Goal: Task Accomplishment & Management: Use online tool/utility

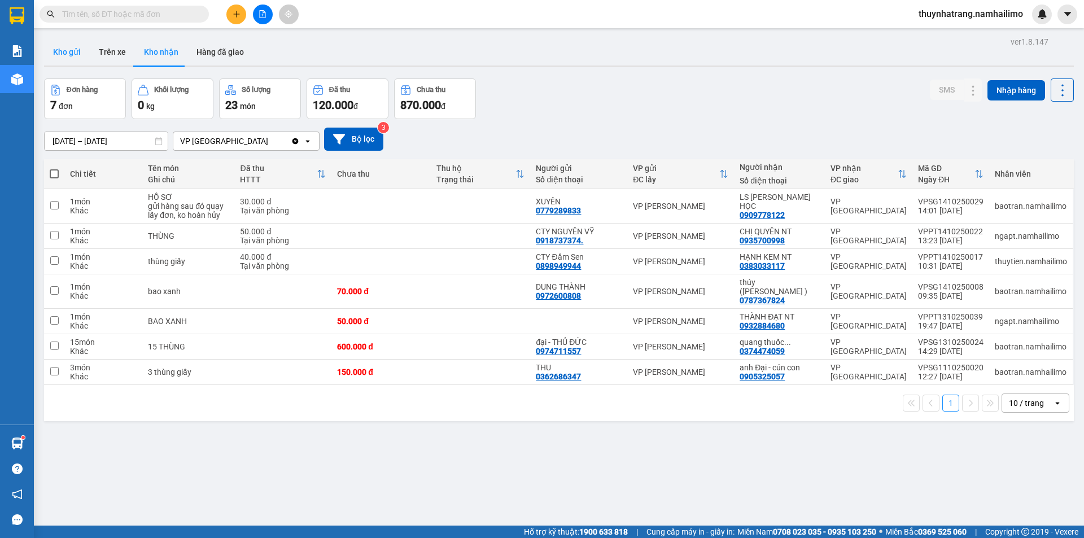
click at [73, 53] on button "Kho gửi" at bounding box center [67, 51] width 46 height 27
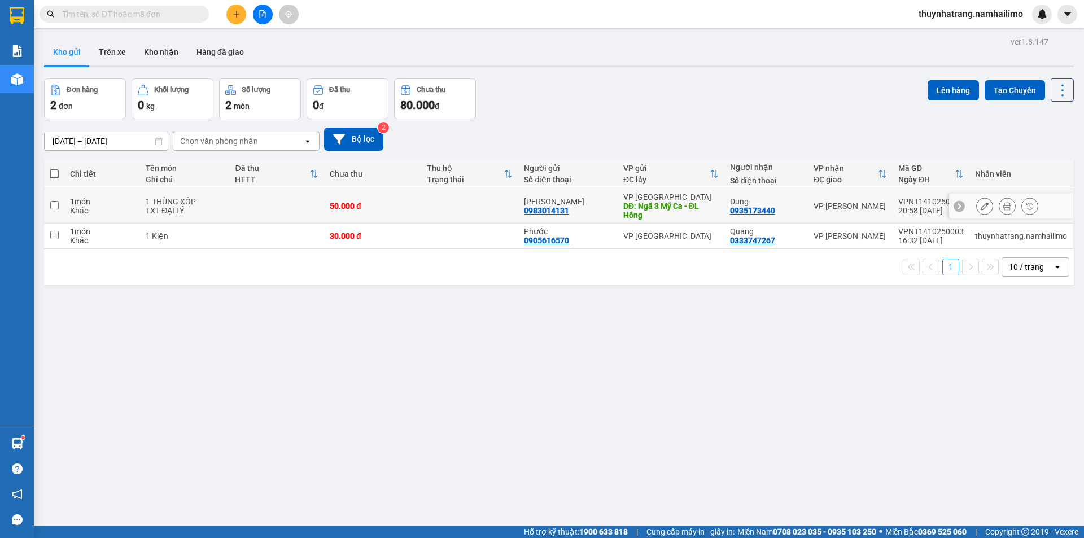
click at [553, 206] on div "0983014131" at bounding box center [546, 210] width 45 height 9
click at [781, 211] on div "Dung 0935173440" at bounding box center [766, 206] width 72 height 18
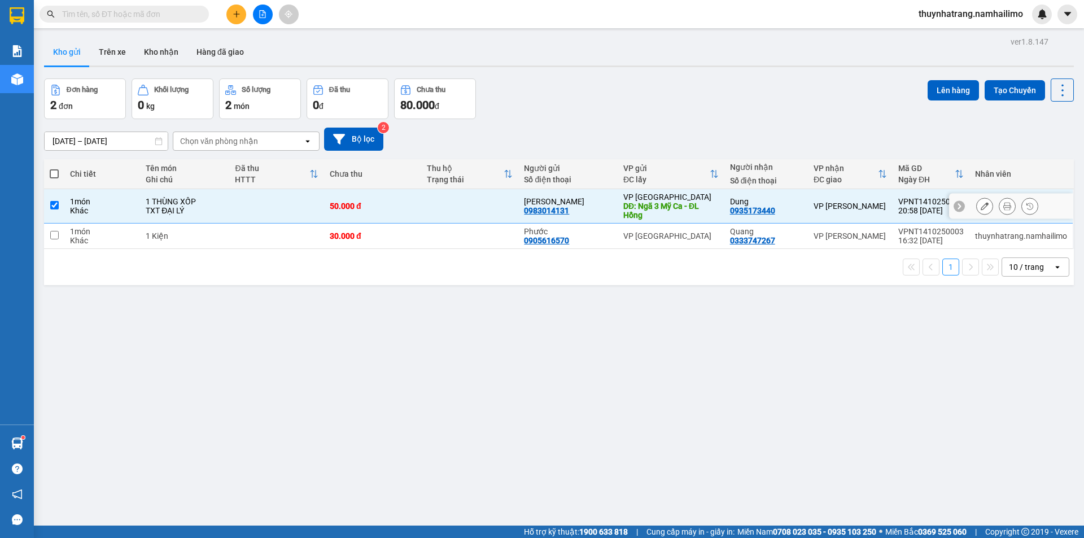
checkbox input "true"
click at [1003, 204] on icon at bounding box center [1007, 206] width 8 height 8
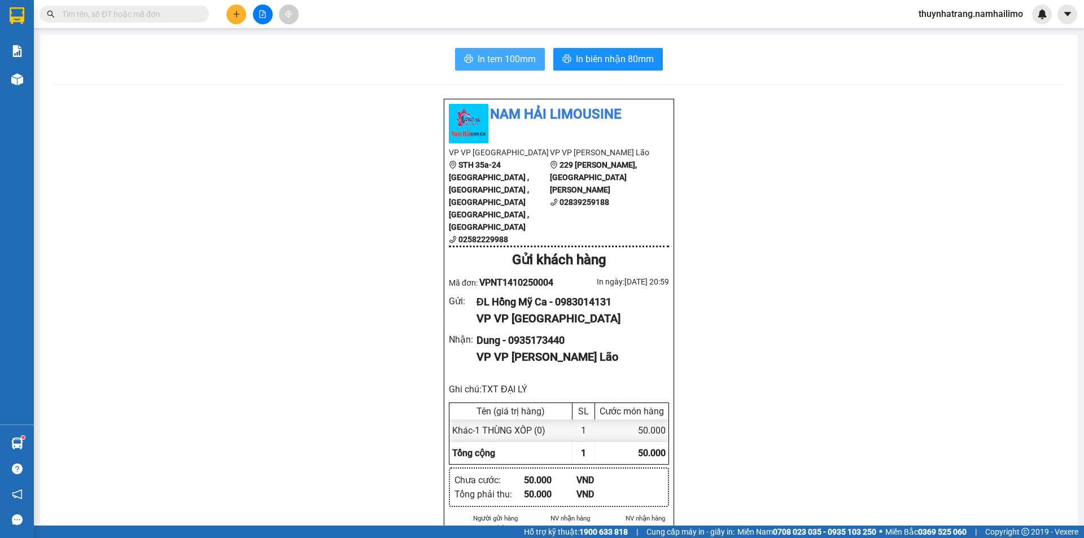
click at [521, 62] on span "In tem 100mm" at bounding box center [507, 59] width 58 height 14
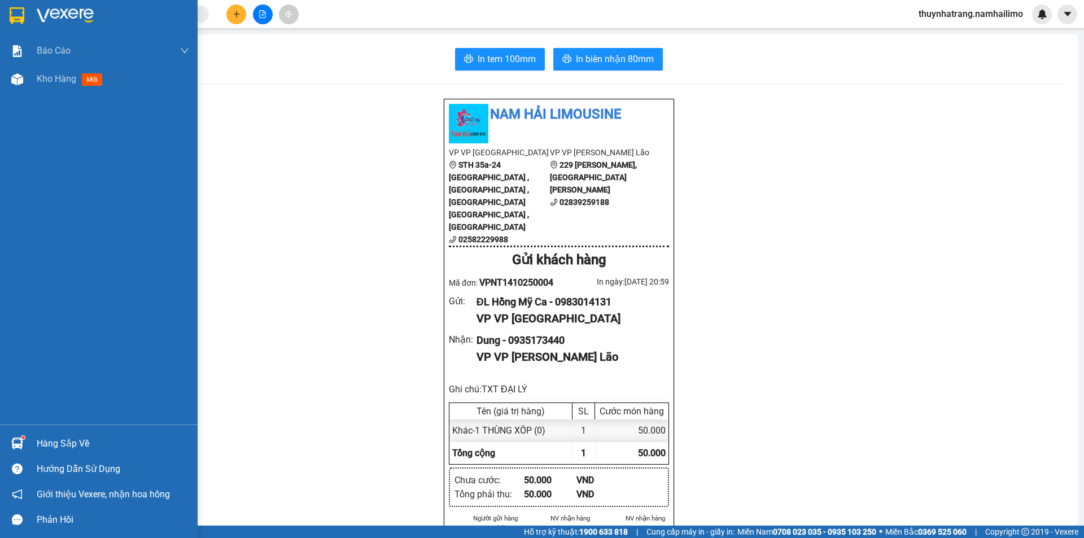
click at [12, 20] on img at bounding box center [17, 15] width 15 height 17
